Goal: Task Accomplishment & Management: Manage account settings

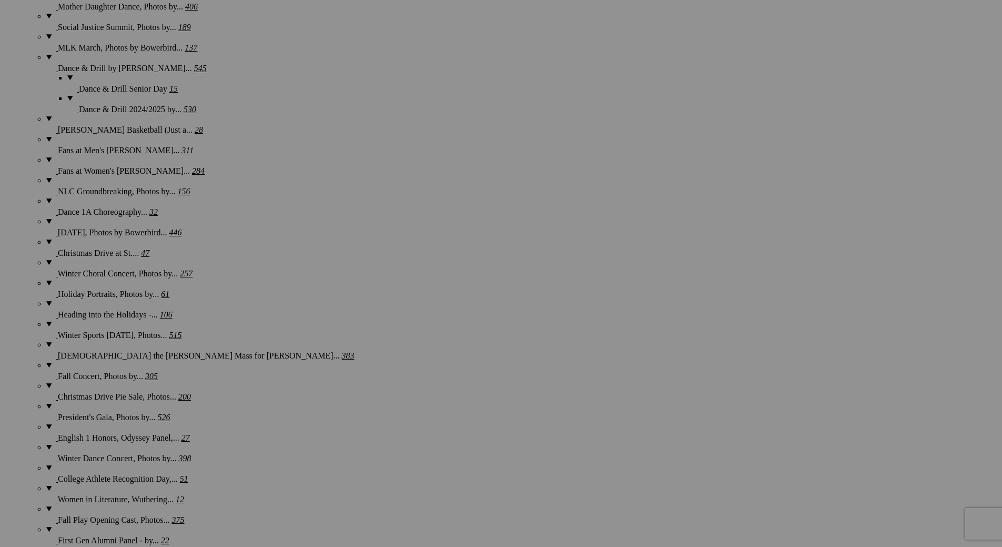
scroll to position [6419, 0]
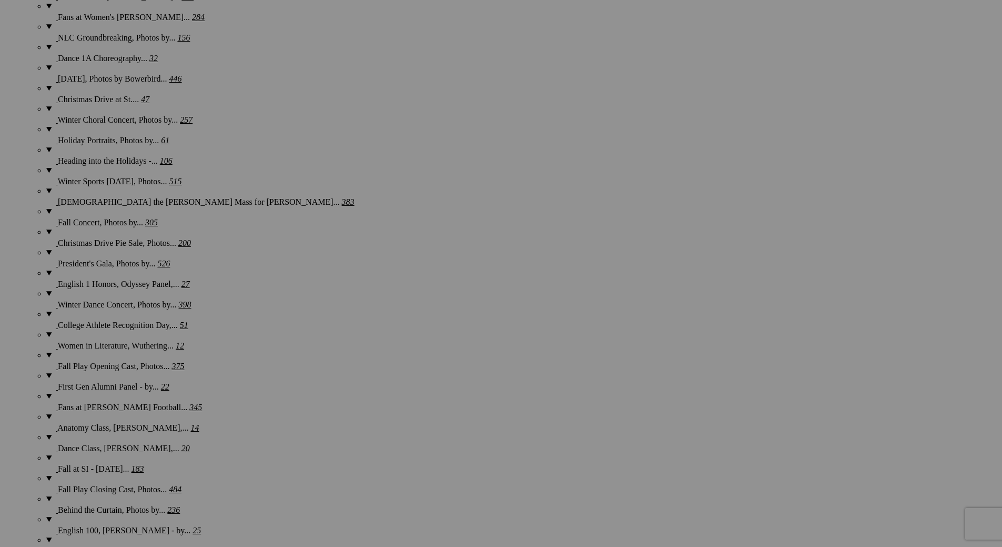
scroll to position [4931, 0]
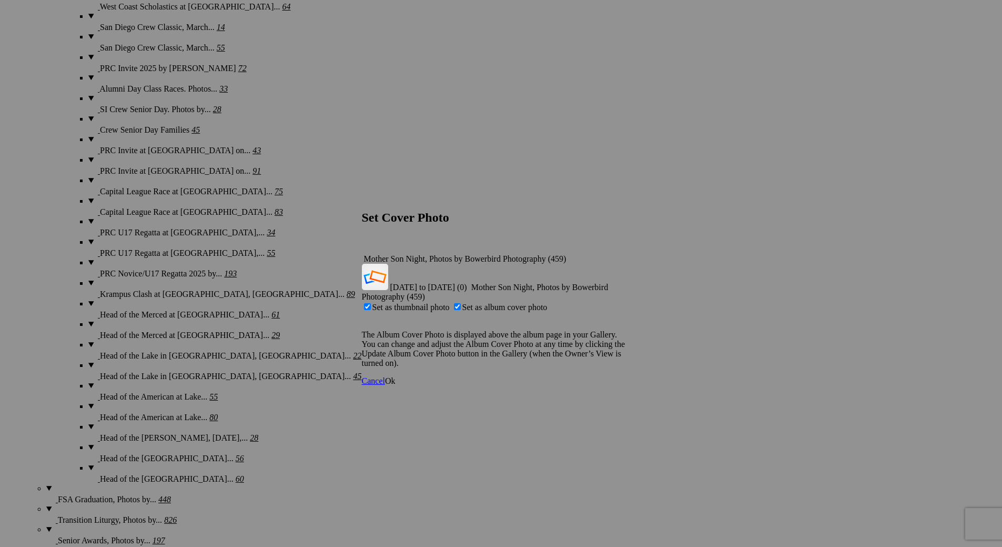
click at [396, 376] on span "Ok" at bounding box center [390, 380] width 11 height 9
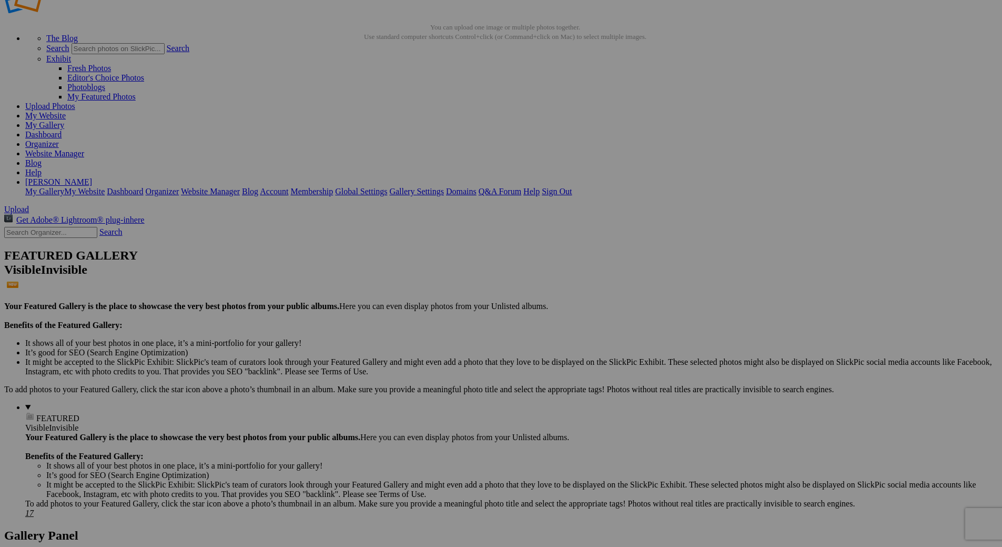
scroll to position [0, 0]
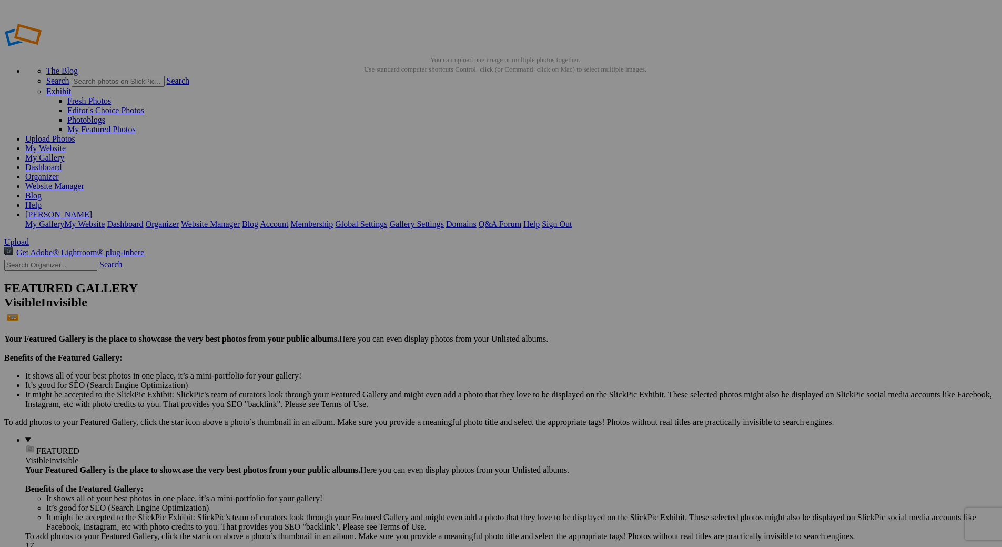
click at [64, 153] on link "My Gallery" at bounding box center [44, 157] width 39 height 9
